Goal: Navigation & Orientation: Find specific page/section

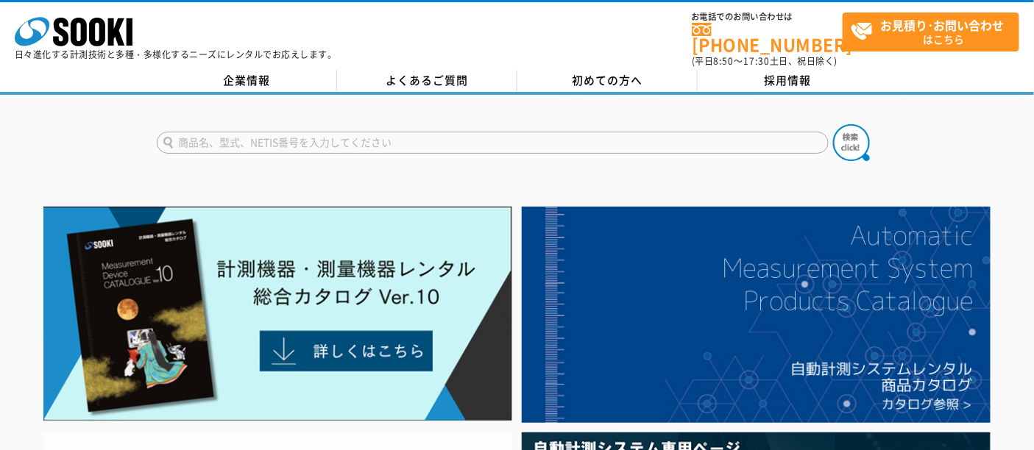
scroll to position [245, 0]
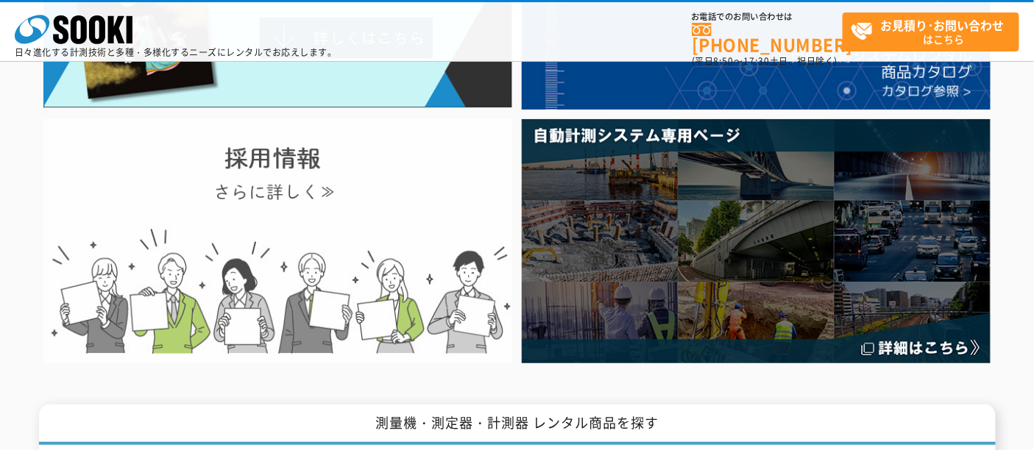
click at [277, 255] on img at bounding box center [277, 241] width 469 height 244
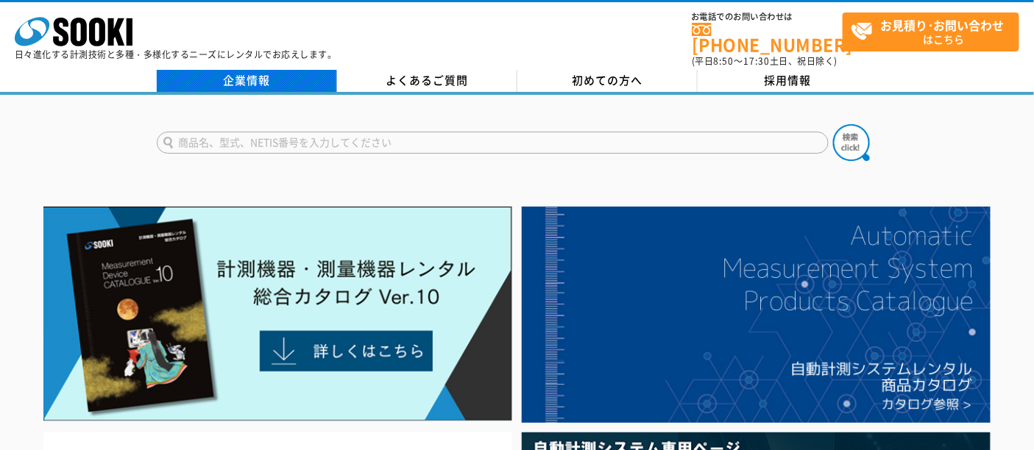
click at [274, 74] on link "企業情報" at bounding box center [247, 81] width 180 height 22
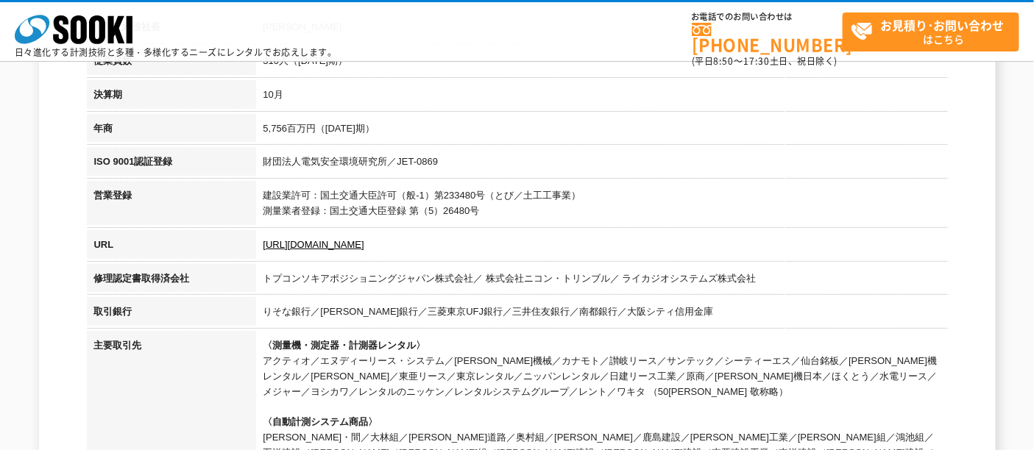
scroll to position [490, 0]
